Goal: Task Accomplishment & Management: Manage account settings

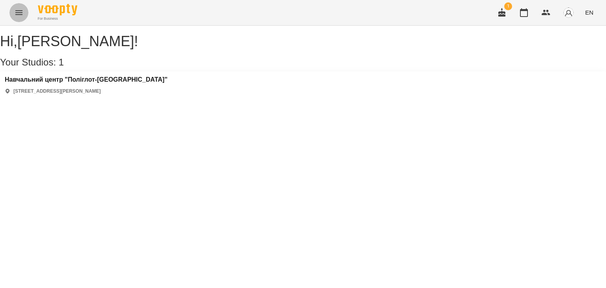
click at [18, 7] on button "Menu" at bounding box center [18, 12] width 19 height 19
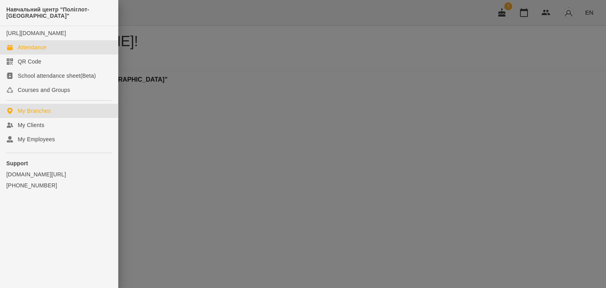
click at [34, 51] on div "Attendance" at bounding box center [32, 47] width 29 height 8
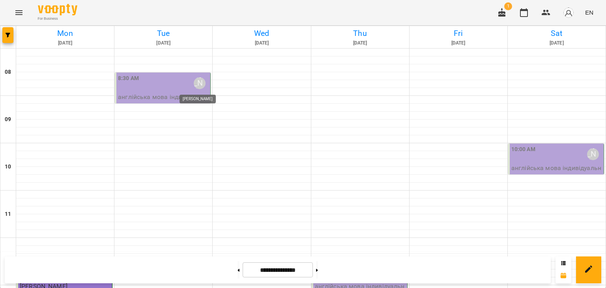
click at [194, 83] on div "[PERSON_NAME]" at bounding box center [200, 83] width 12 height 12
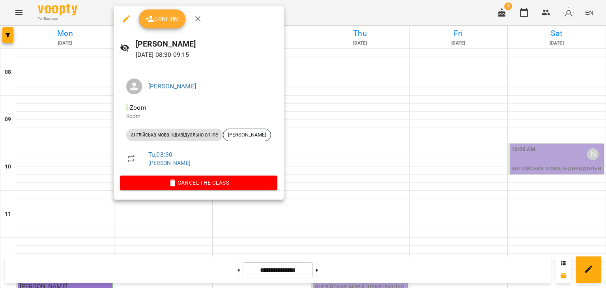
click at [165, 22] on span "Confirm" at bounding box center [162, 18] width 34 height 9
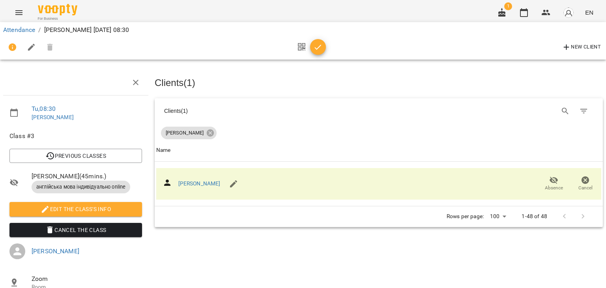
click at [321, 44] on icon "button" at bounding box center [317, 47] width 9 height 9
